Goal: Information Seeking & Learning: Learn about a topic

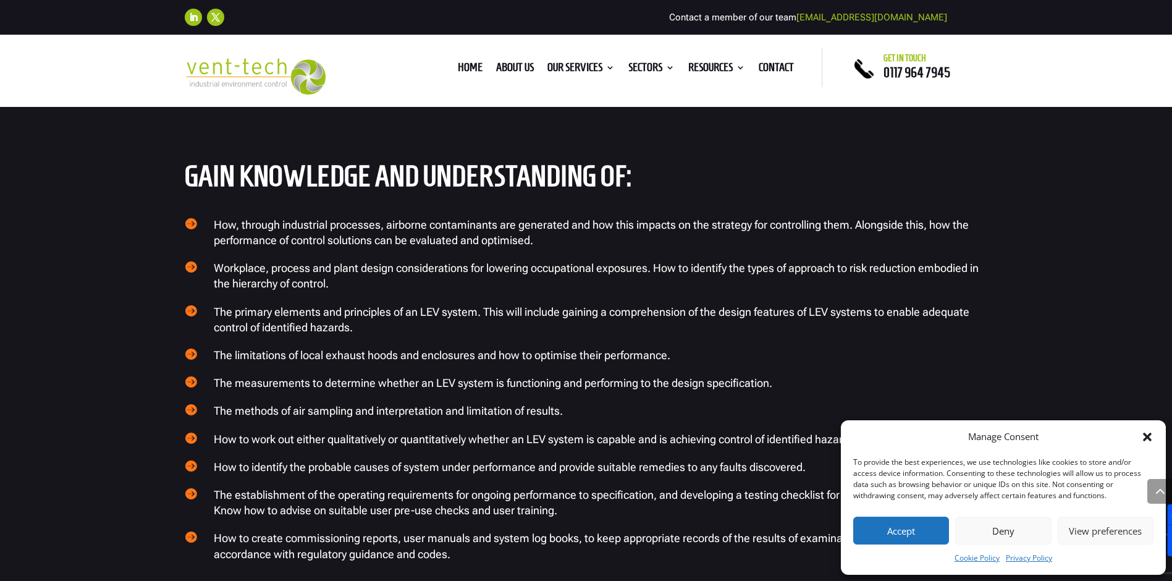
scroll to position [1420, 0]
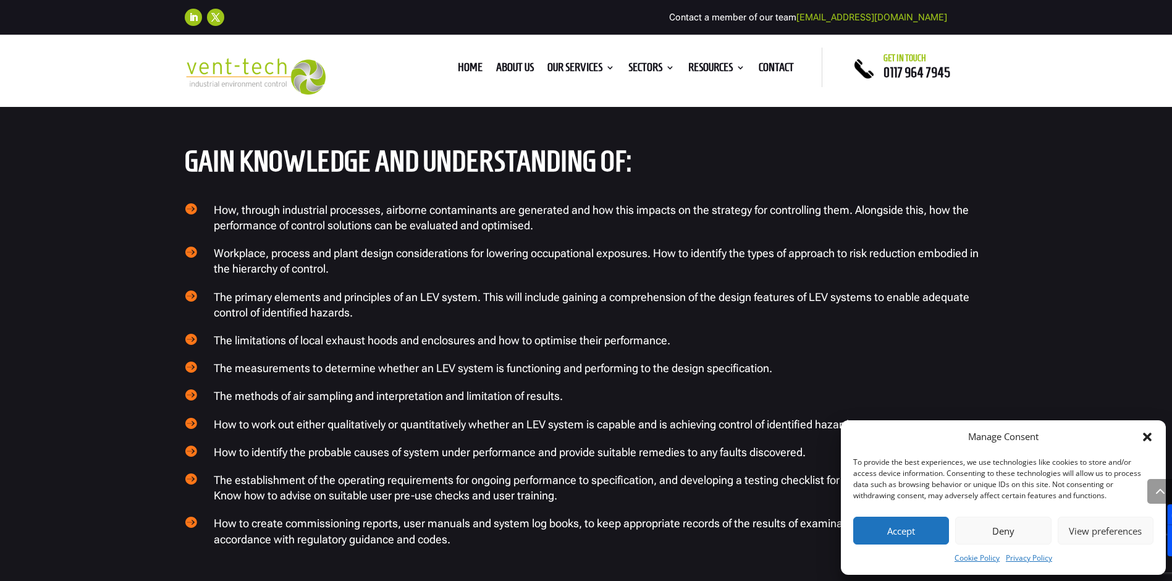
click at [1141, 437] on icon "Close dialog" at bounding box center [1147, 436] width 12 height 12
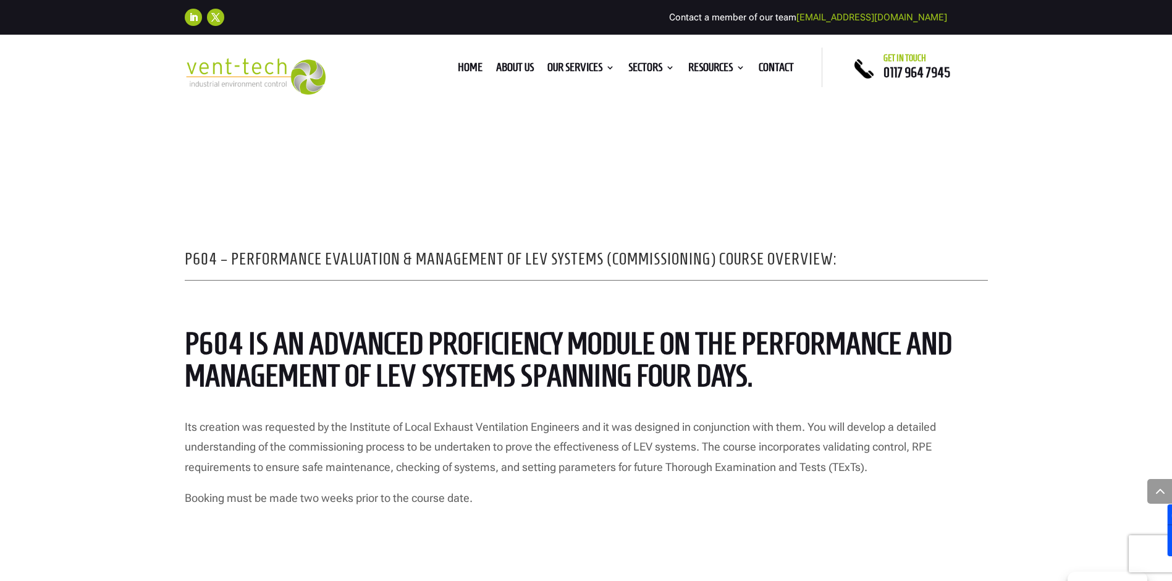
scroll to position [926, 0]
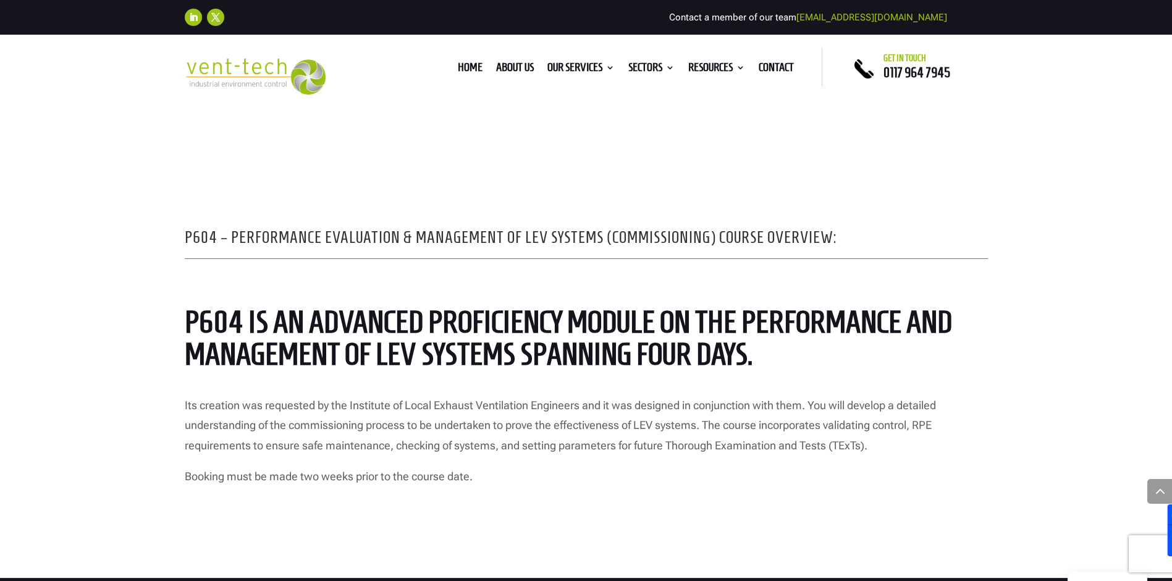
click at [484, 476] on p "Booking must be made two weeks prior to the course date." at bounding box center [586, 476] width 803 height 20
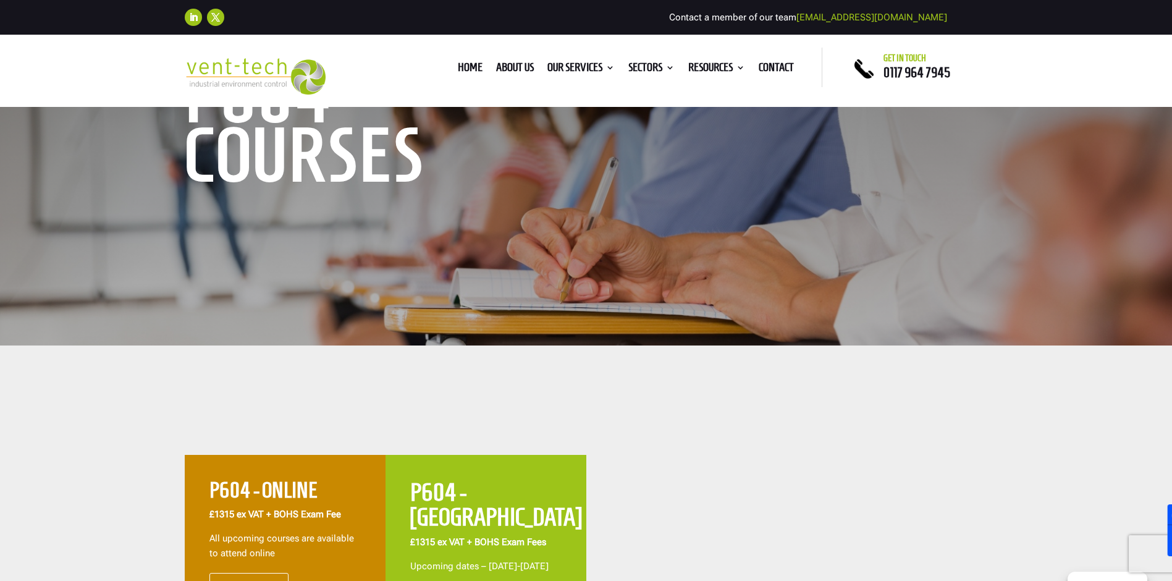
scroll to position [0, 0]
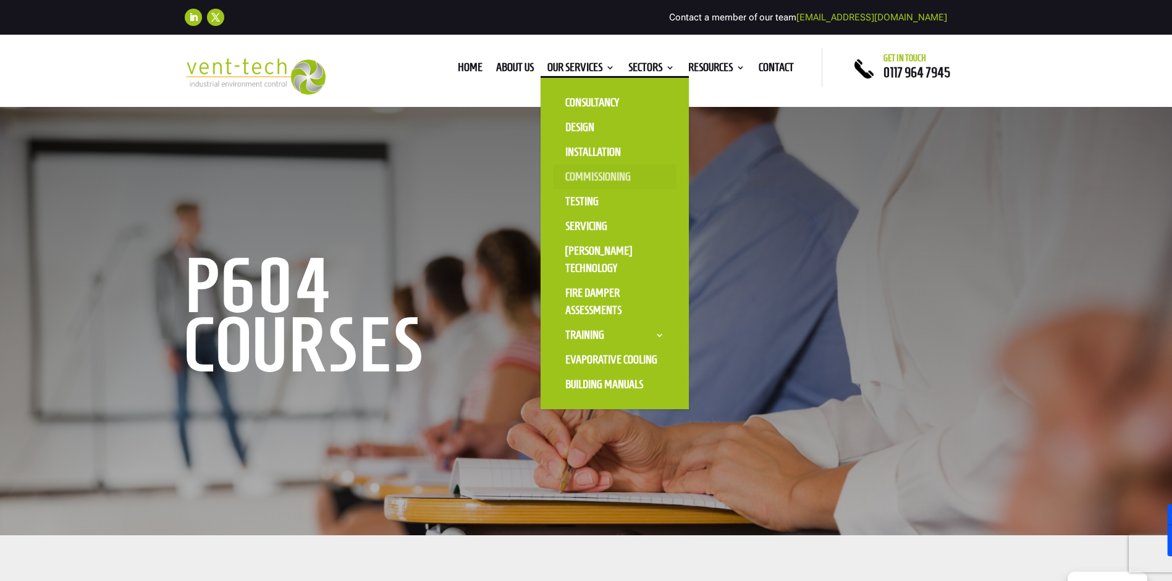
click at [596, 172] on link "Commissioning" at bounding box center [615, 176] width 124 height 25
